Goal: Check status: Check status

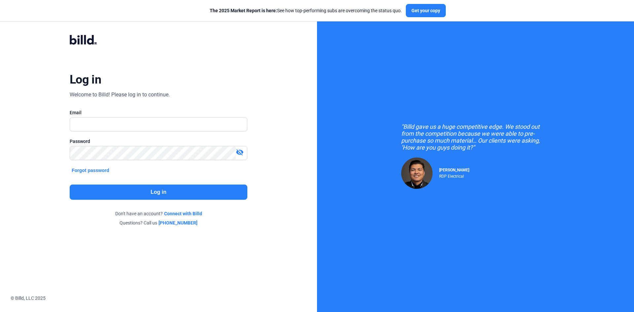
type input "[PERSON_NAME][EMAIL_ADDRESS][DOMAIN_NAME]"
click at [160, 194] on button "Log in" at bounding box center [159, 192] width 178 height 15
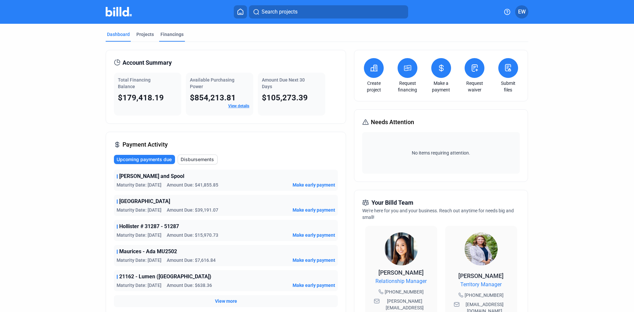
click at [168, 34] on div "Financings" at bounding box center [171, 34] width 23 height 7
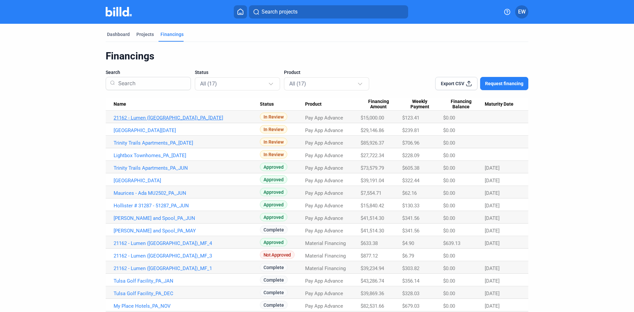
click at [186, 116] on link "21162 - Lumen ([GEOGRAPHIC_DATA])_PA_[DATE]" at bounding box center [187, 118] width 146 height 6
